Goal: Task Accomplishment & Management: Manage account settings

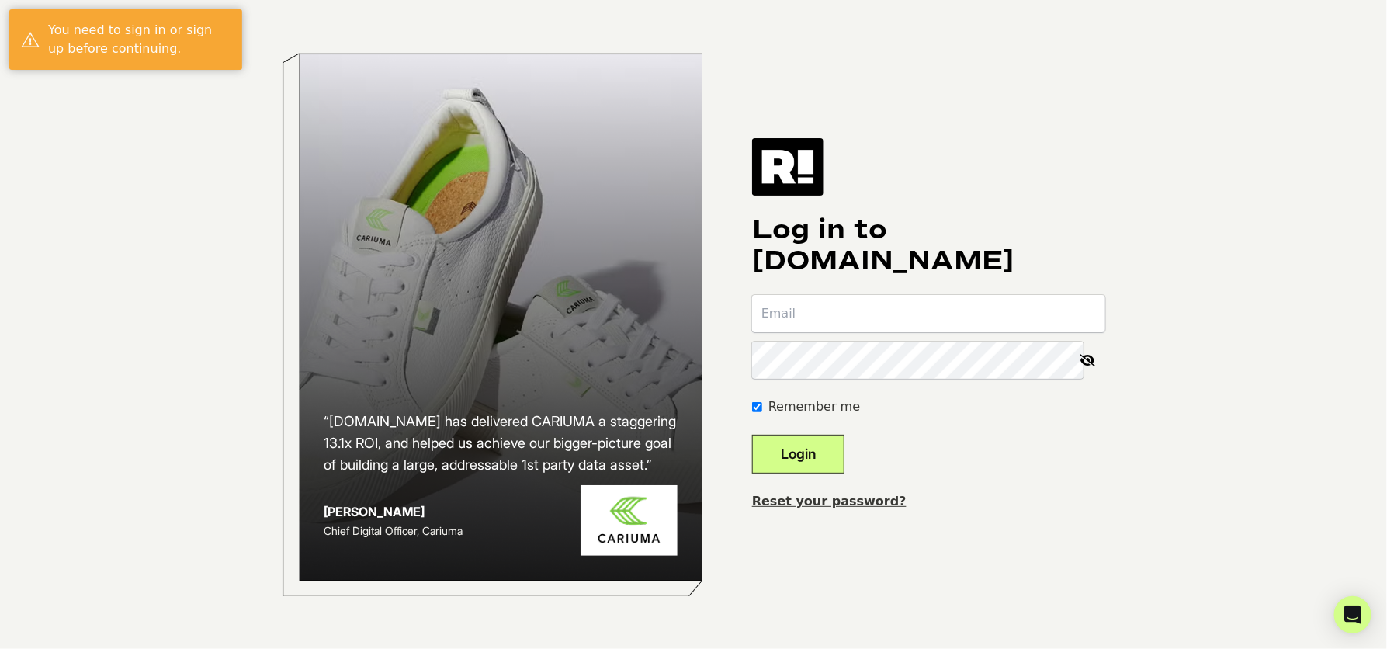
type input "awilliamson@salesagency.com"
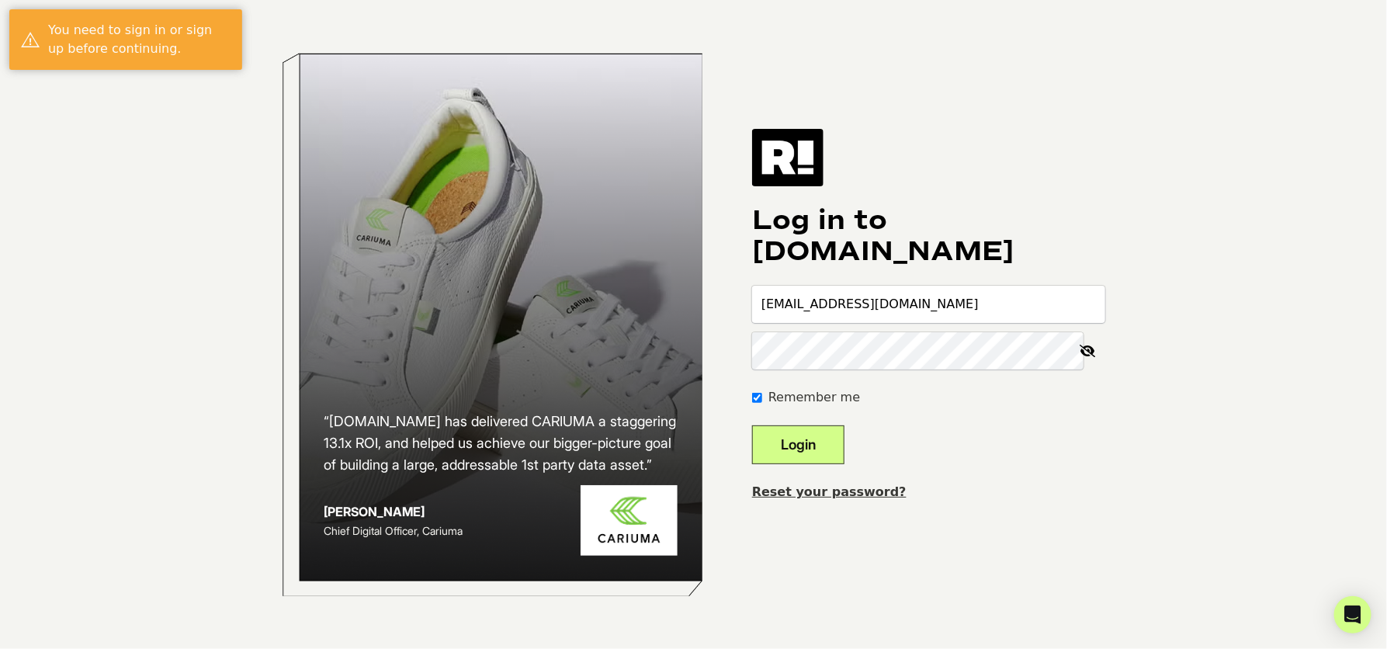
click at [821, 447] on button "Login" at bounding box center [798, 444] width 92 height 39
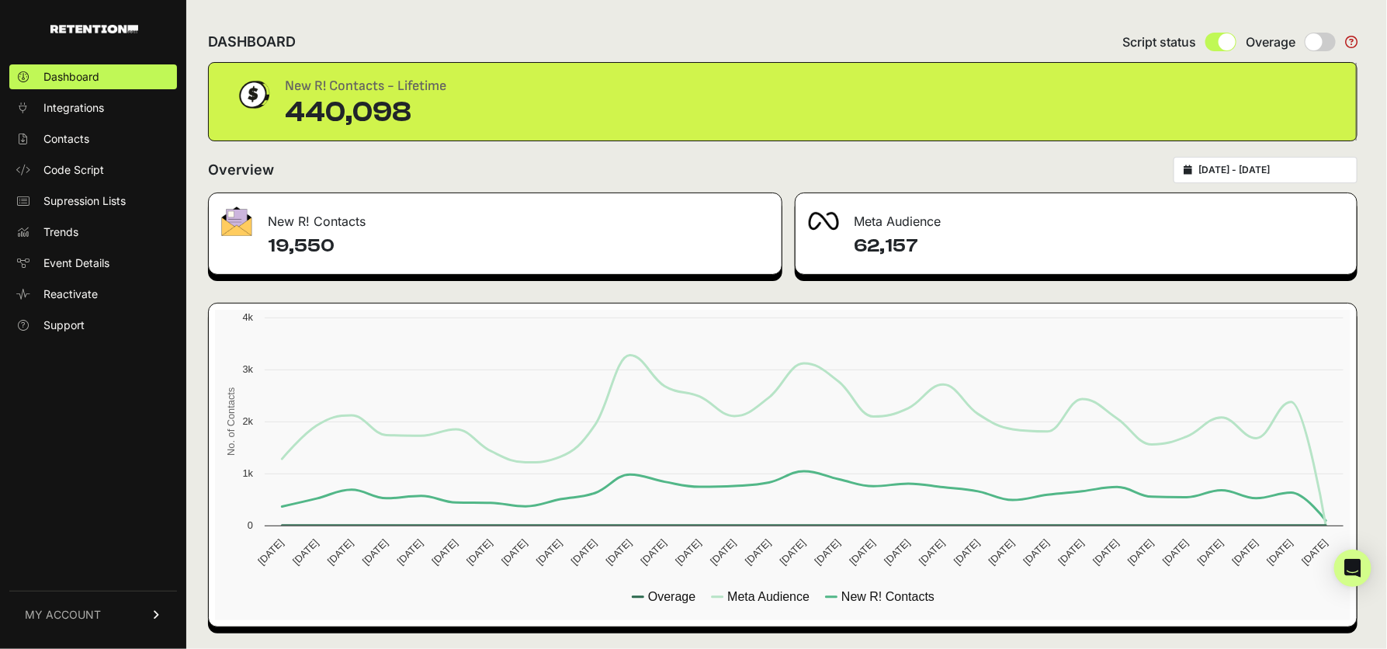
click at [114, 619] on link "MY ACCOUNT" at bounding box center [93, 614] width 168 height 47
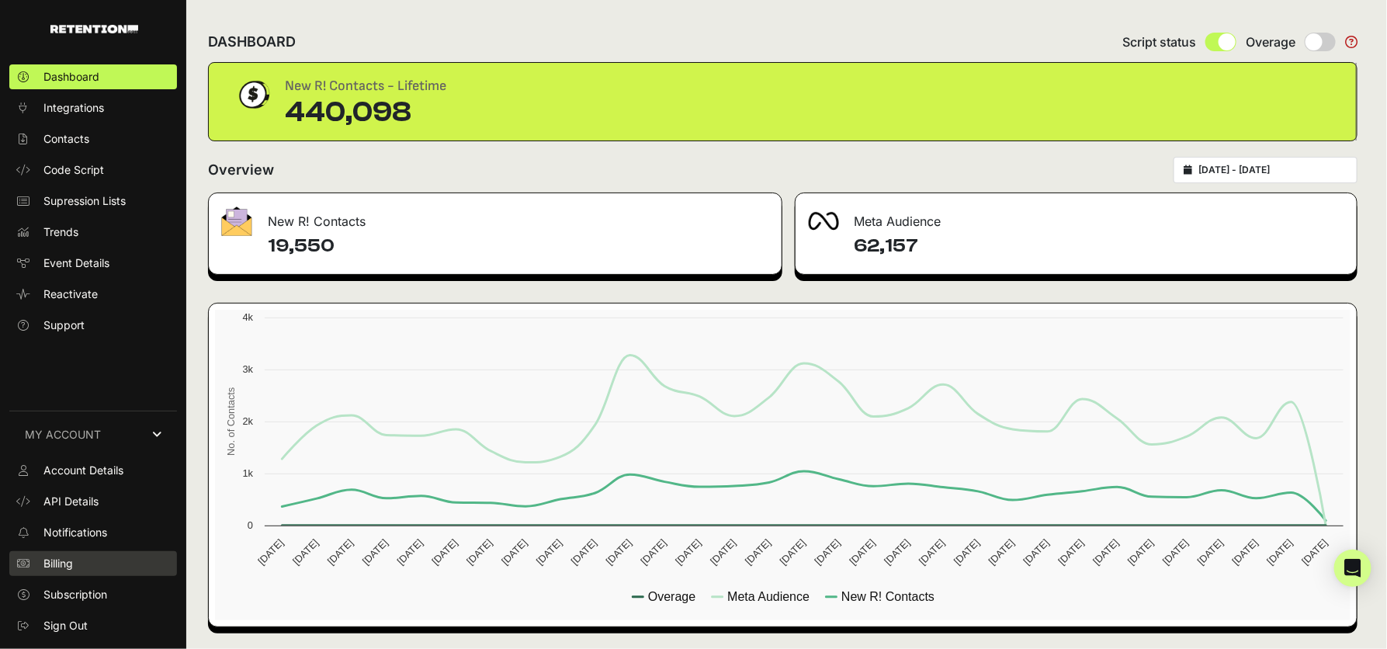
click at [85, 560] on link "Billing" at bounding box center [93, 563] width 168 height 25
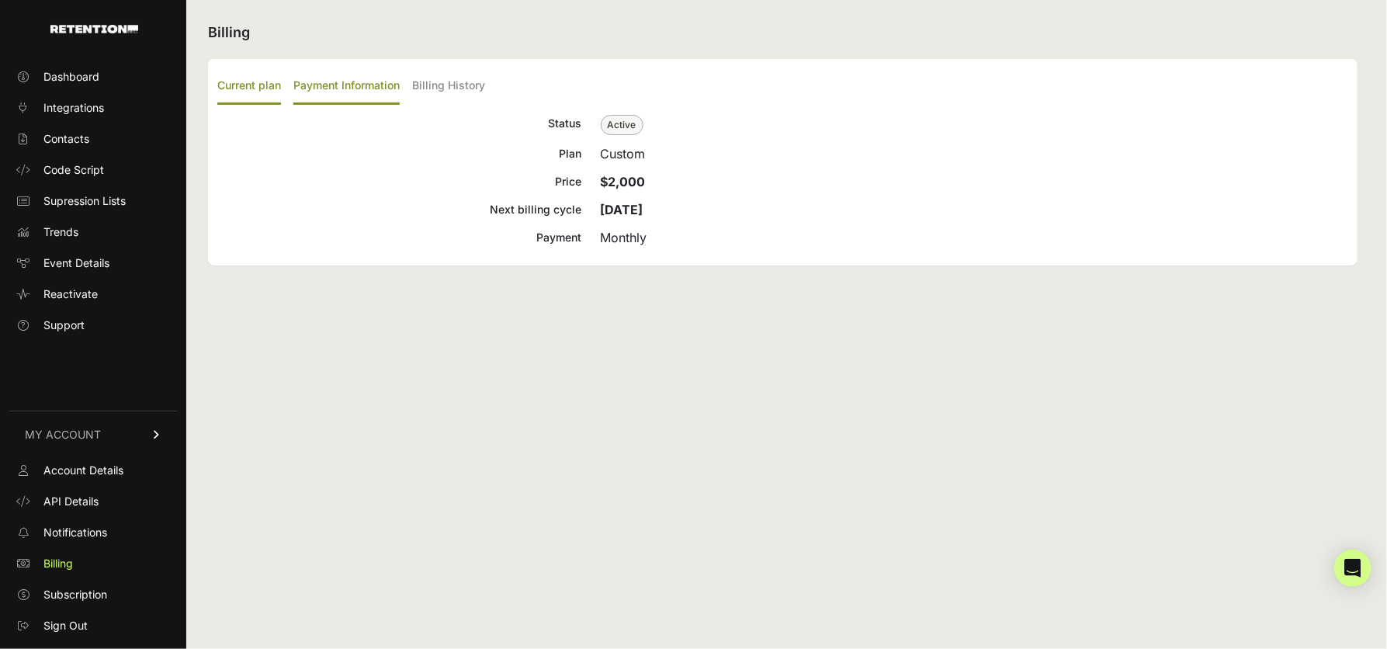
click at [356, 86] on label "Payment Information" at bounding box center [346, 86] width 106 height 36
click at [0, 0] on input "Payment Information" at bounding box center [0, 0] width 0 height 0
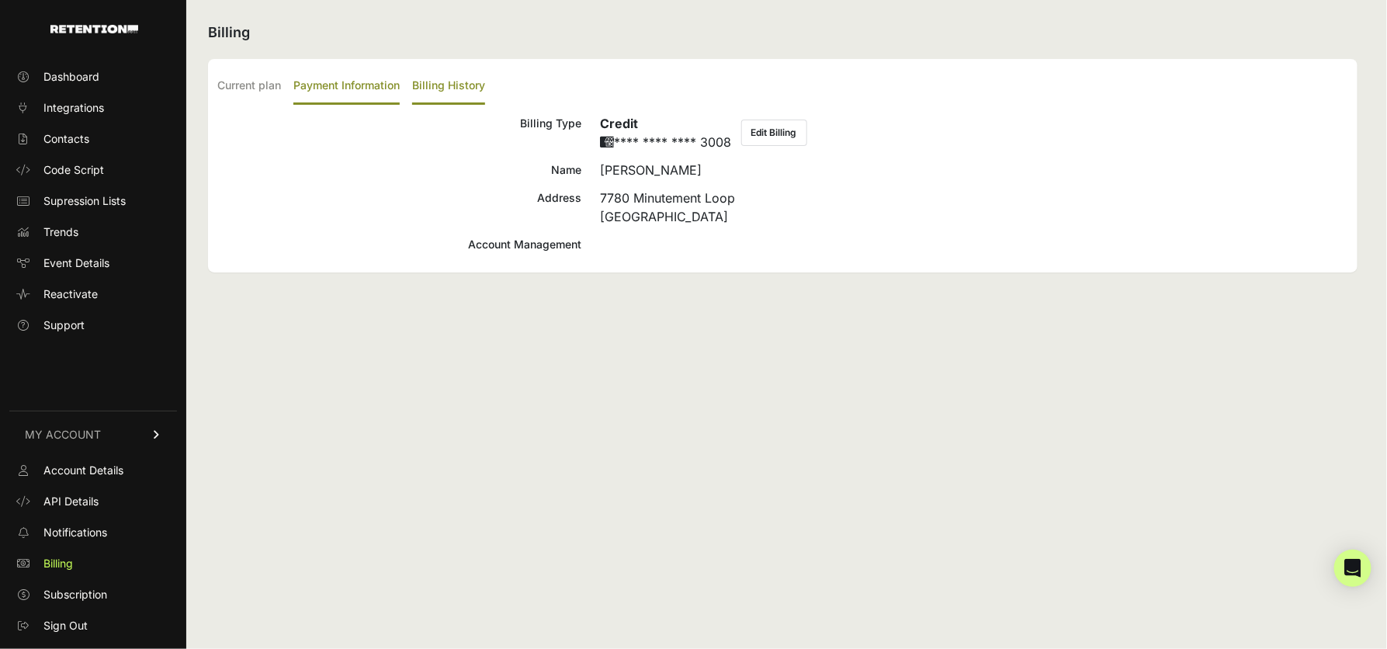
click at [465, 78] on label "Billing History" at bounding box center [448, 86] width 73 height 36
click at [0, 0] on input "Billing History" at bounding box center [0, 0] width 0 height 0
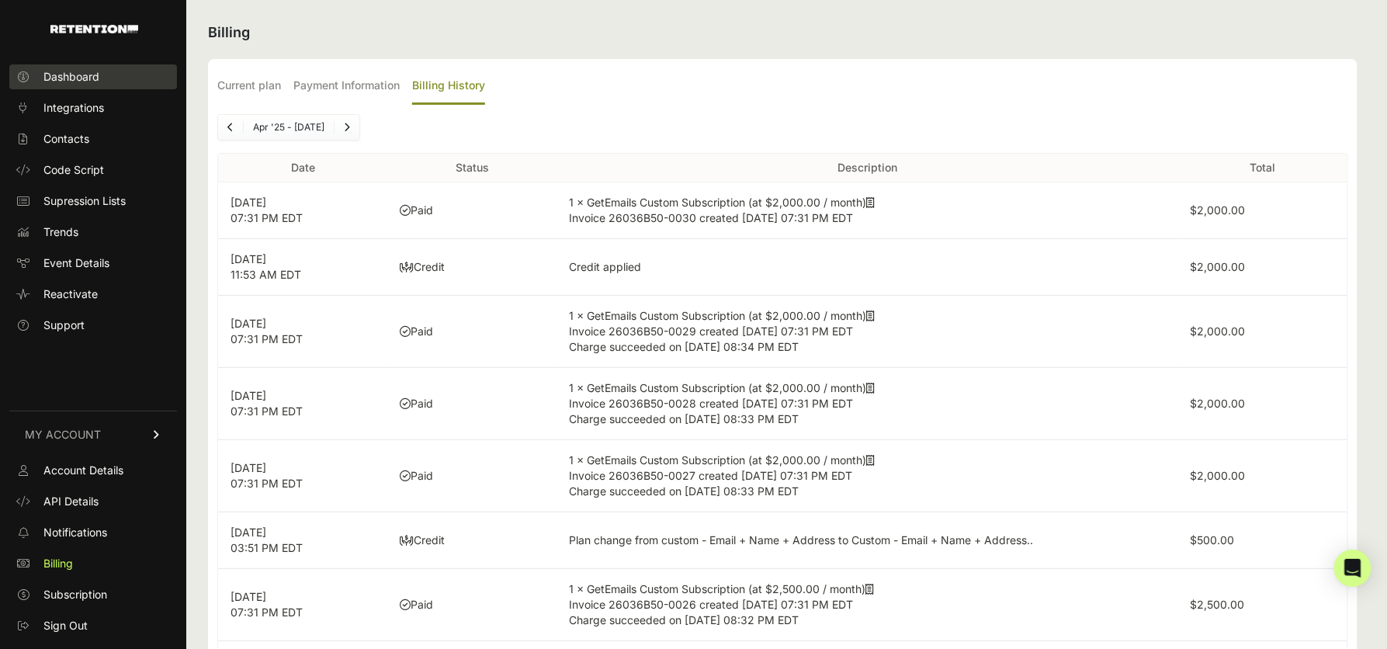
click at [99, 72] on span "Dashboard" at bounding box center [71, 77] width 56 height 16
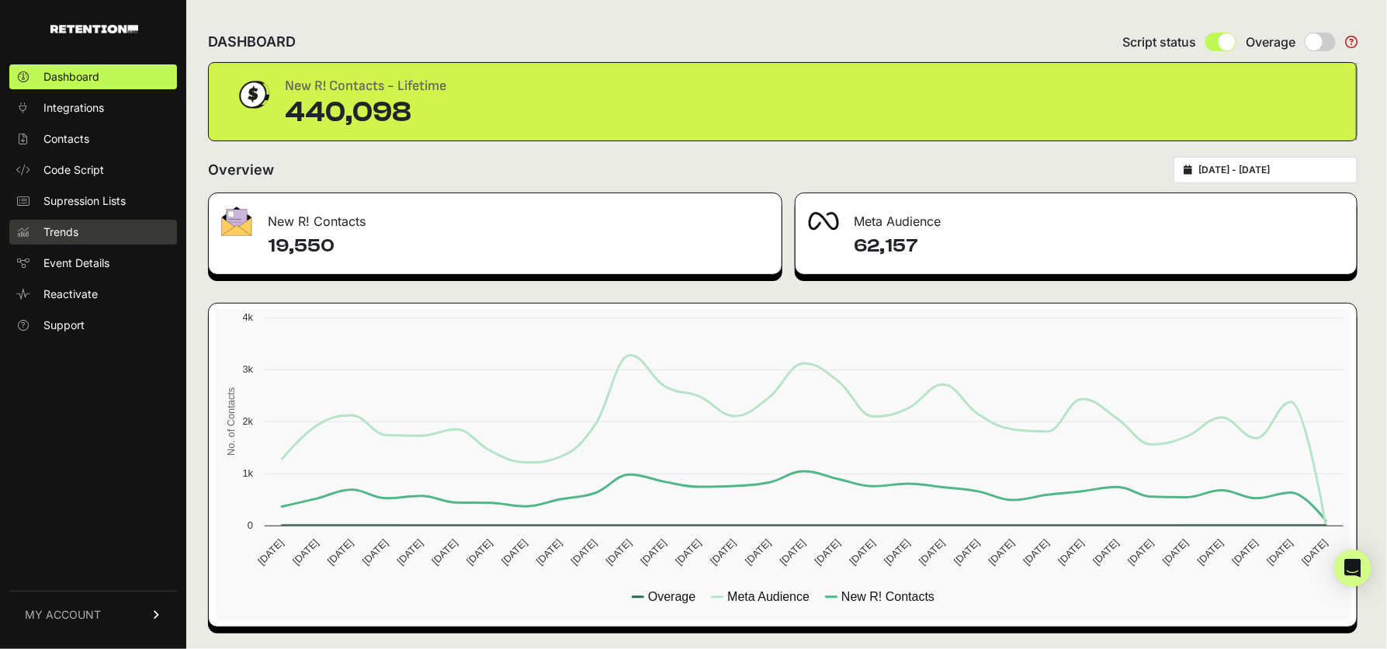
click at [75, 233] on span "Trends" at bounding box center [60, 232] width 35 height 16
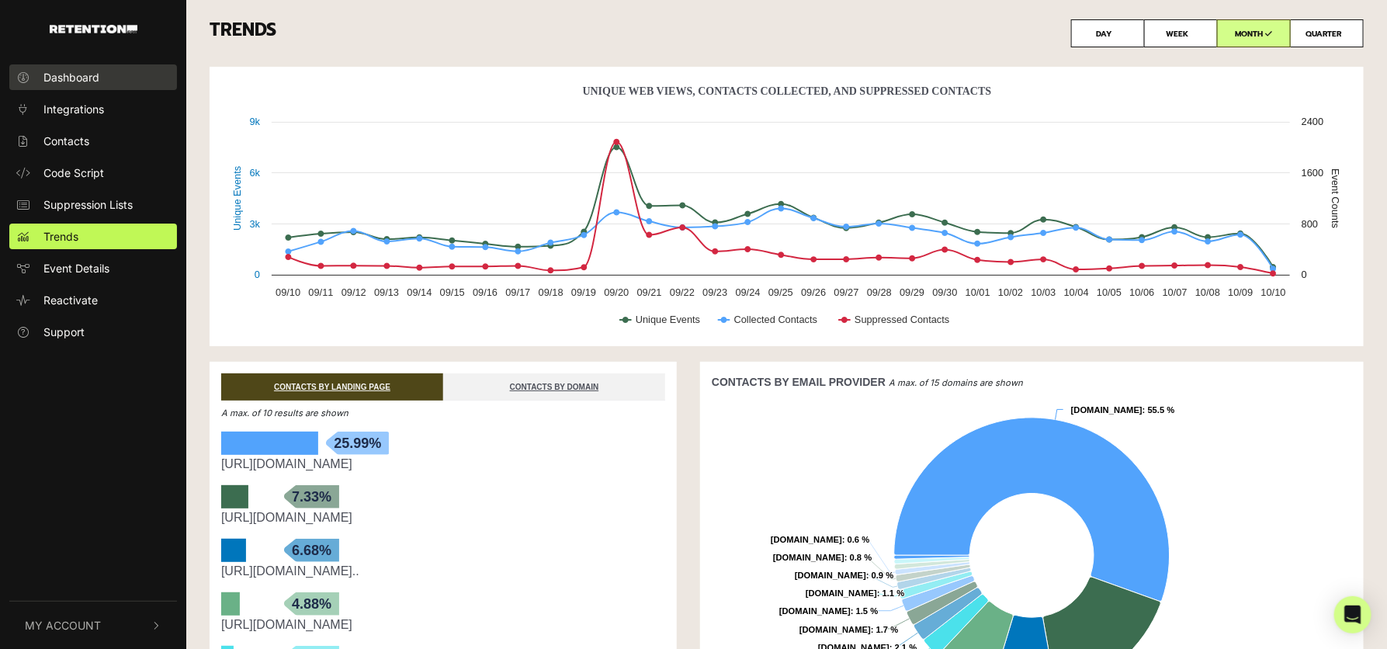
click at [95, 64] on link "Dashboard" at bounding box center [93, 77] width 168 height 26
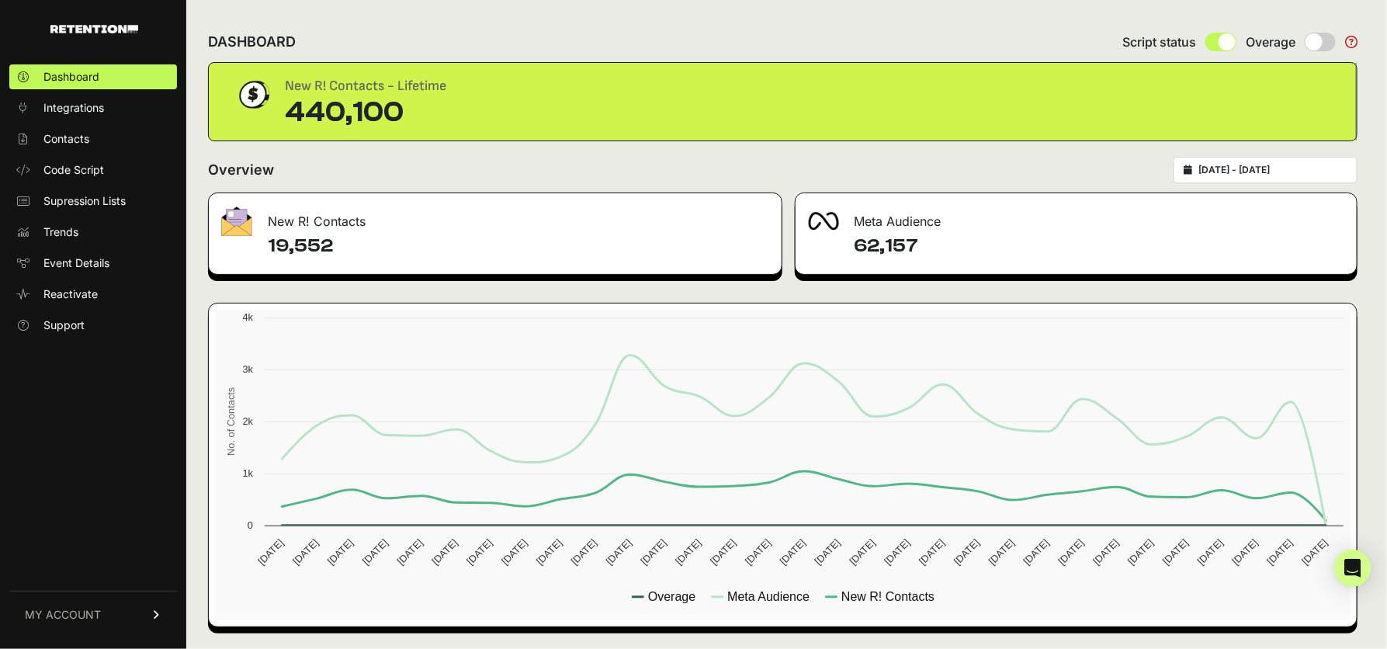
click at [1353, 36] on icon at bounding box center [1351, 42] width 12 height 12
click at [66, 615] on span "MY ACCOUNT" at bounding box center [63, 615] width 76 height 16
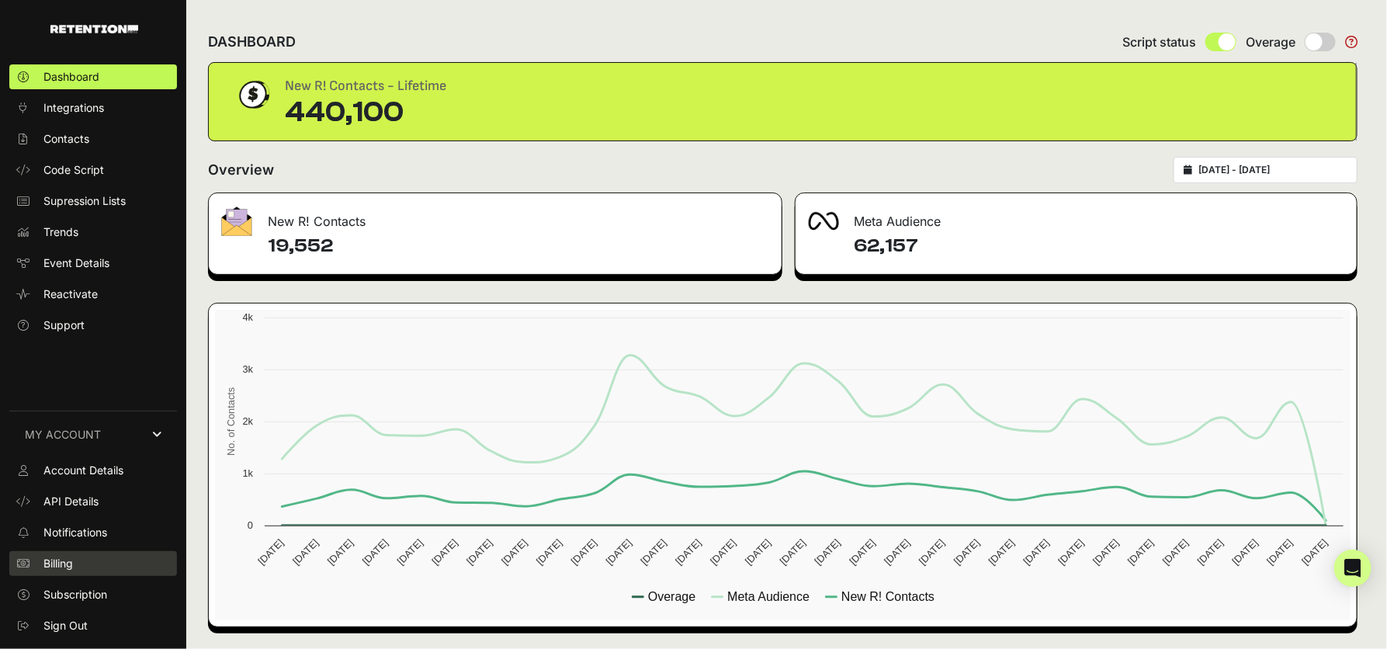
click at [75, 558] on link "Billing" at bounding box center [93, 563] width 168 height 25
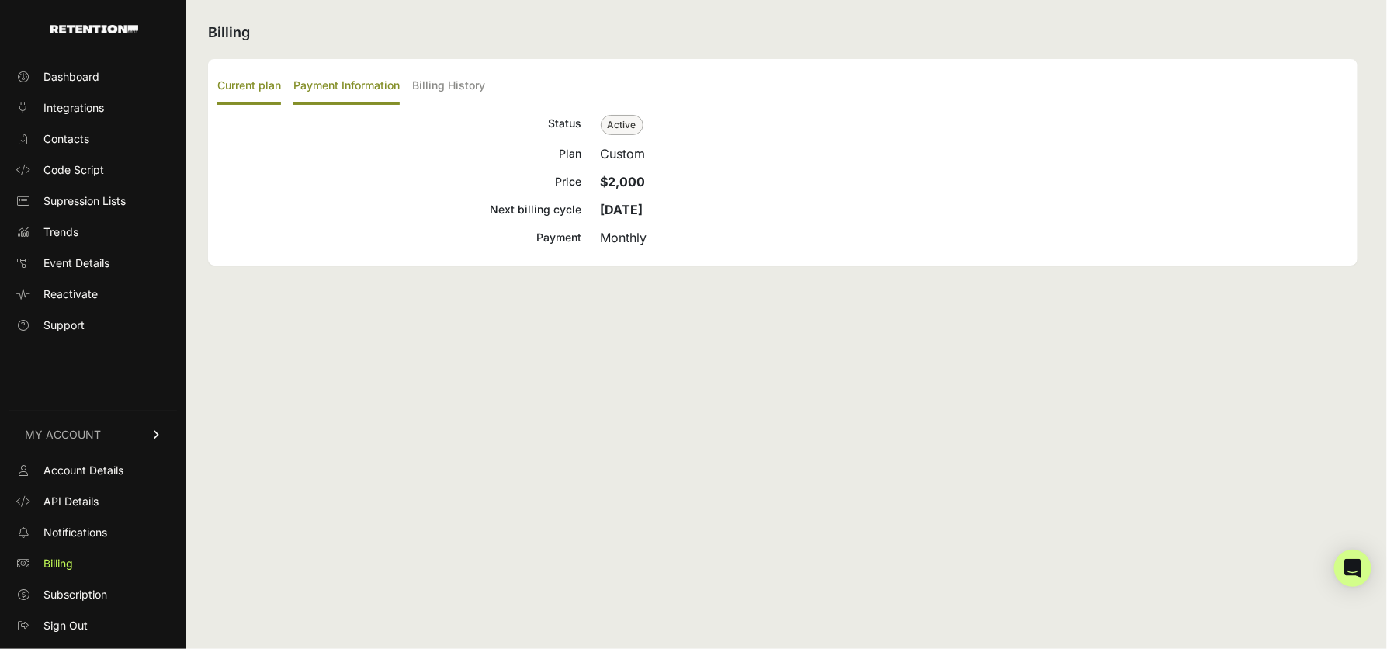
click at [377, 87] on label "Payment Information" at bounding box center [346, 86] width 106 height 36
click at [0, 0] on input "Payment Information" at bounding box center [0, 0] width 0 height 0
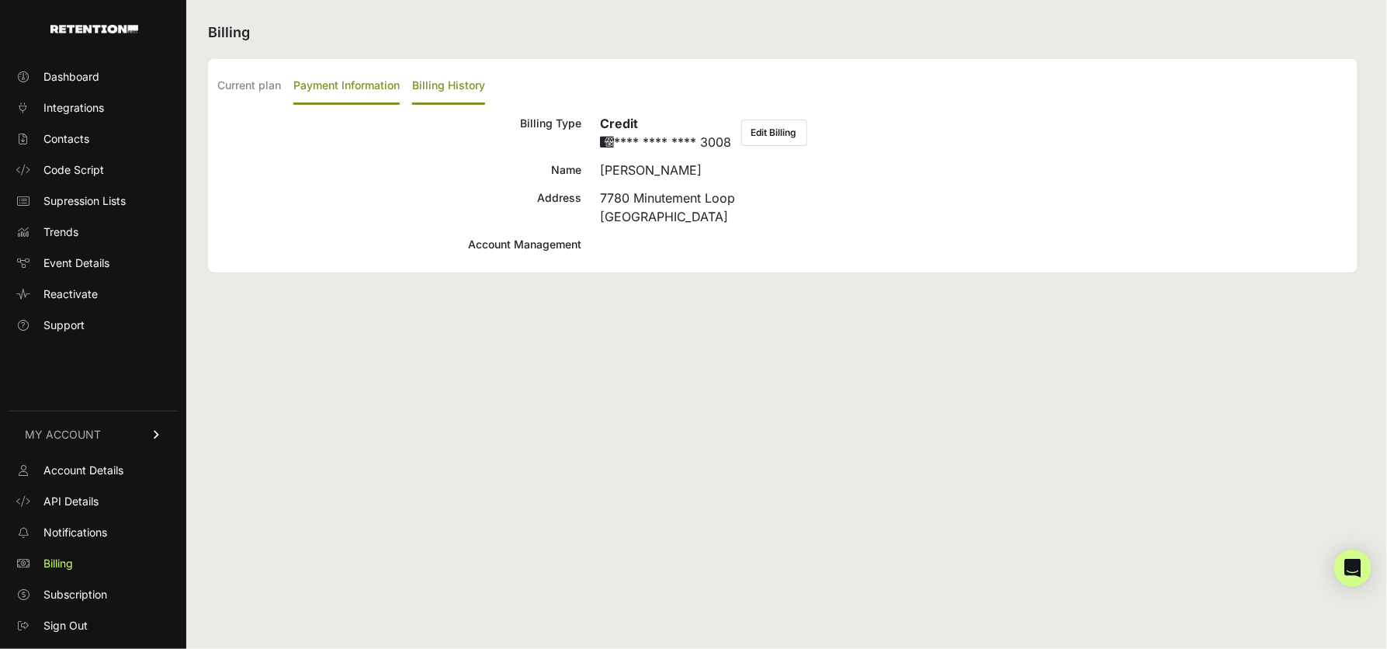
click at [460, 82] on label "Billing History" at bounding box center [448, 86] width 73 height 36
click at [0, 0] on input "Billing History" at bounding box center [0, 0] width 0 height 0
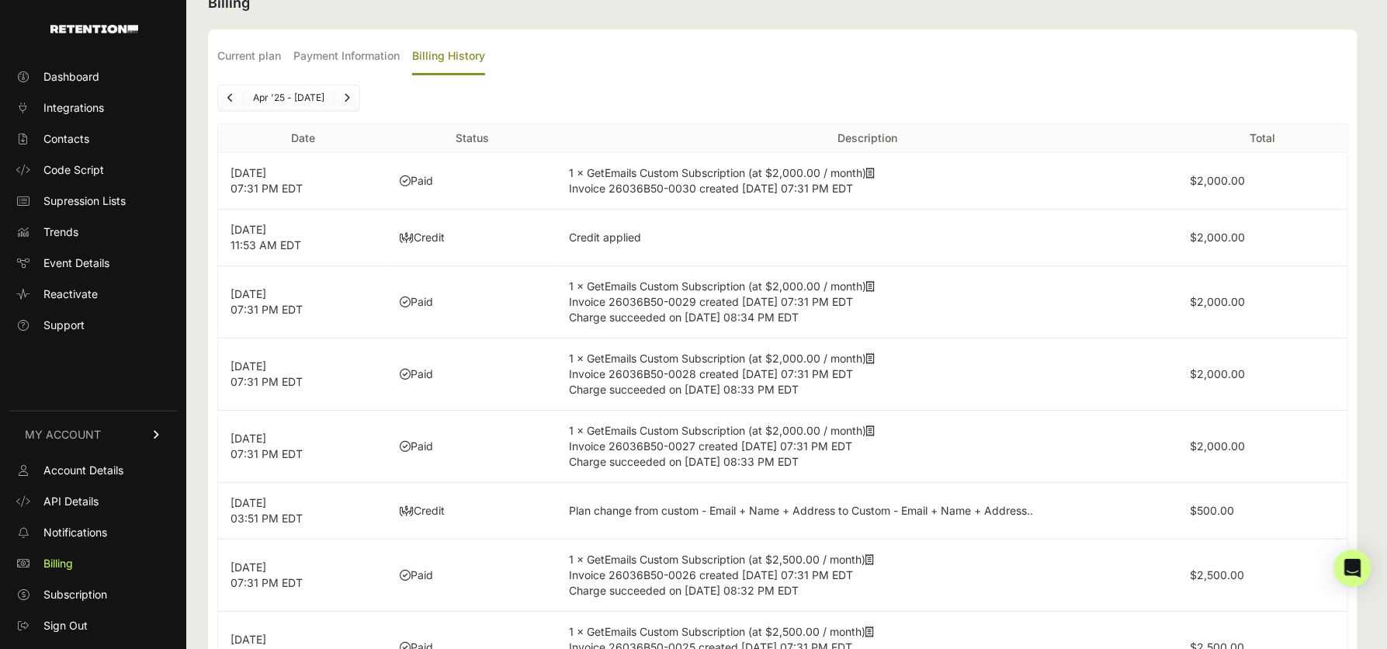
scroll to position [9, 0]
